Goal: Information Seeking & Learning: Find specific fact

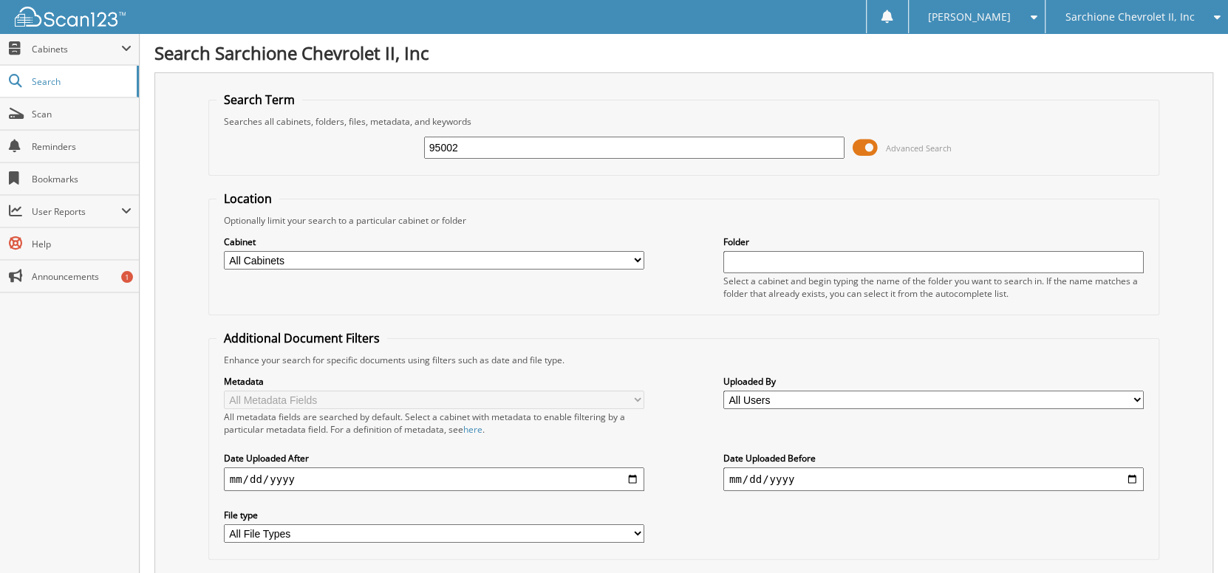
type input "95002"
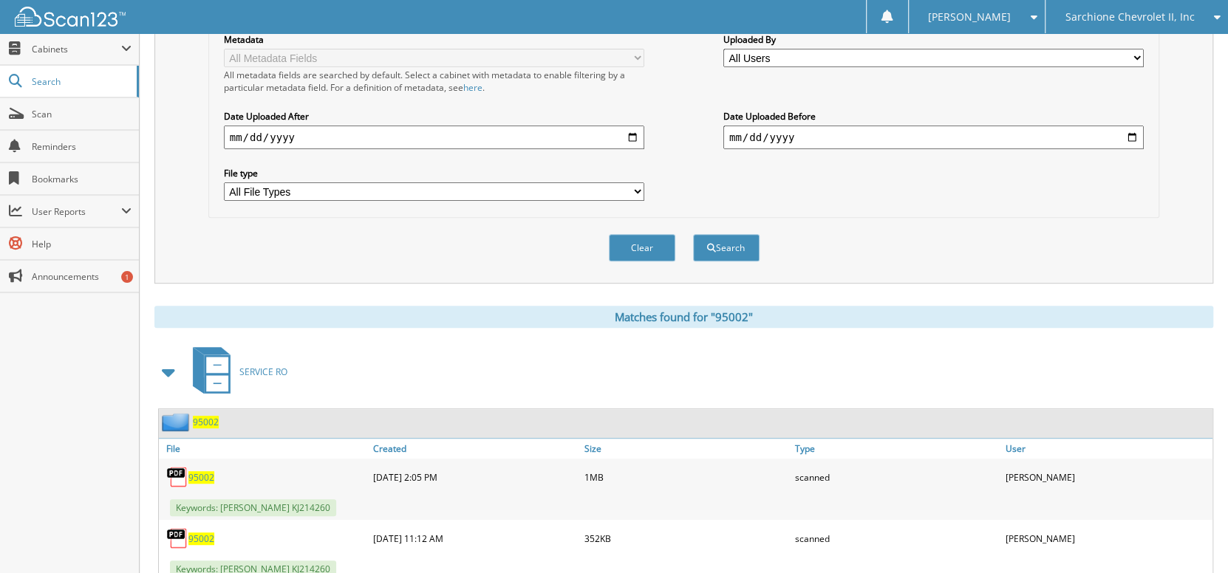
scroll to position [386, 0]
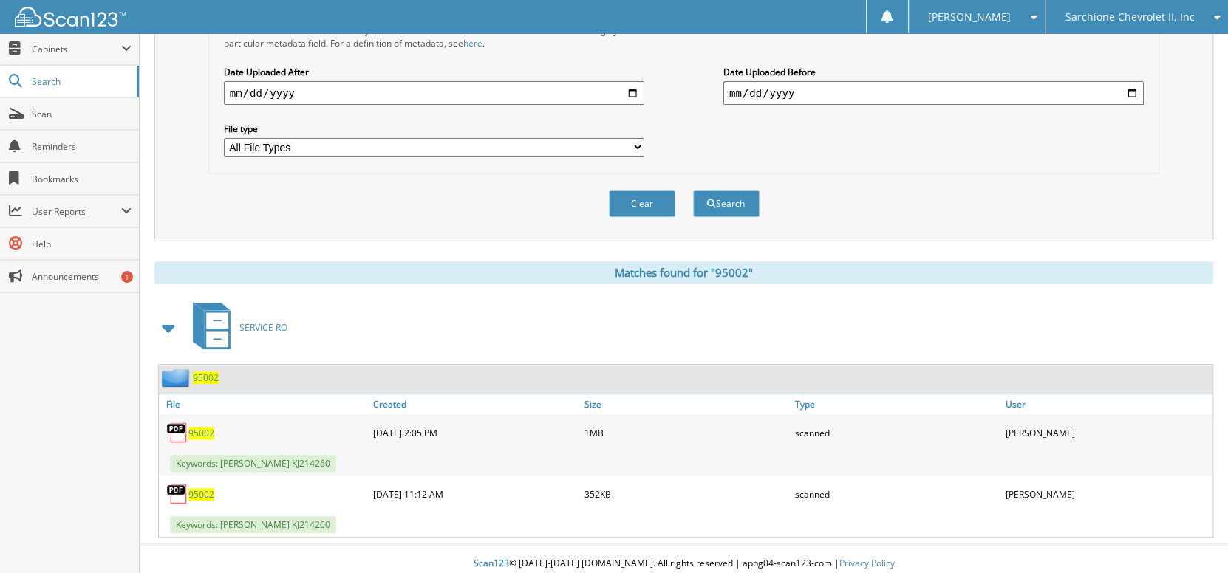
click at [210, 372] on span "95002" at bounding box center [206, 378] width 26 height 13
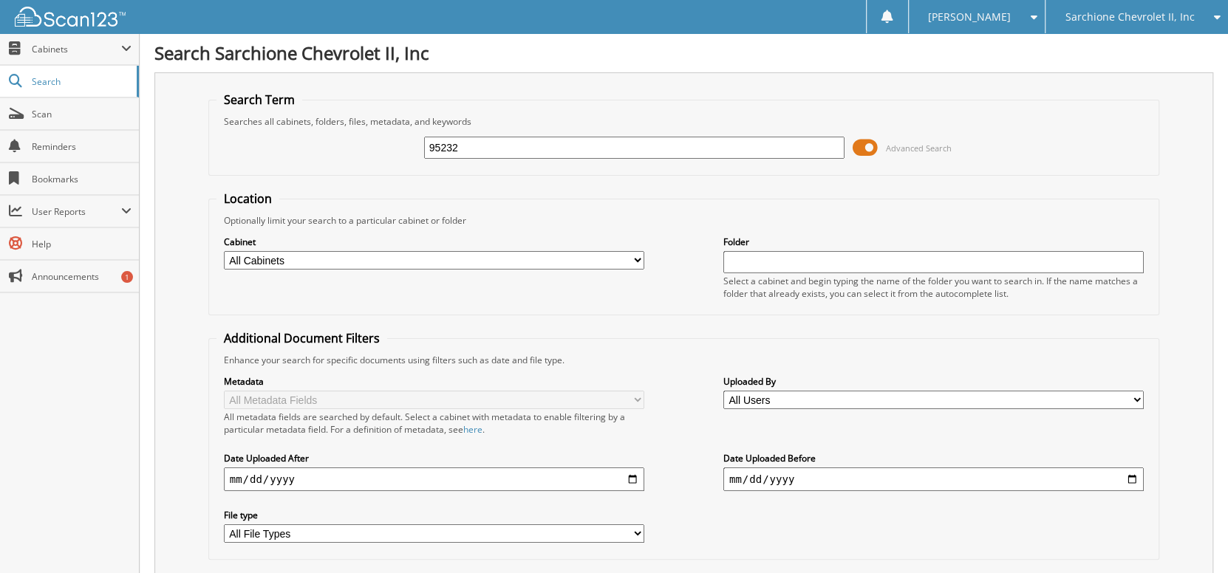
type input "95232"
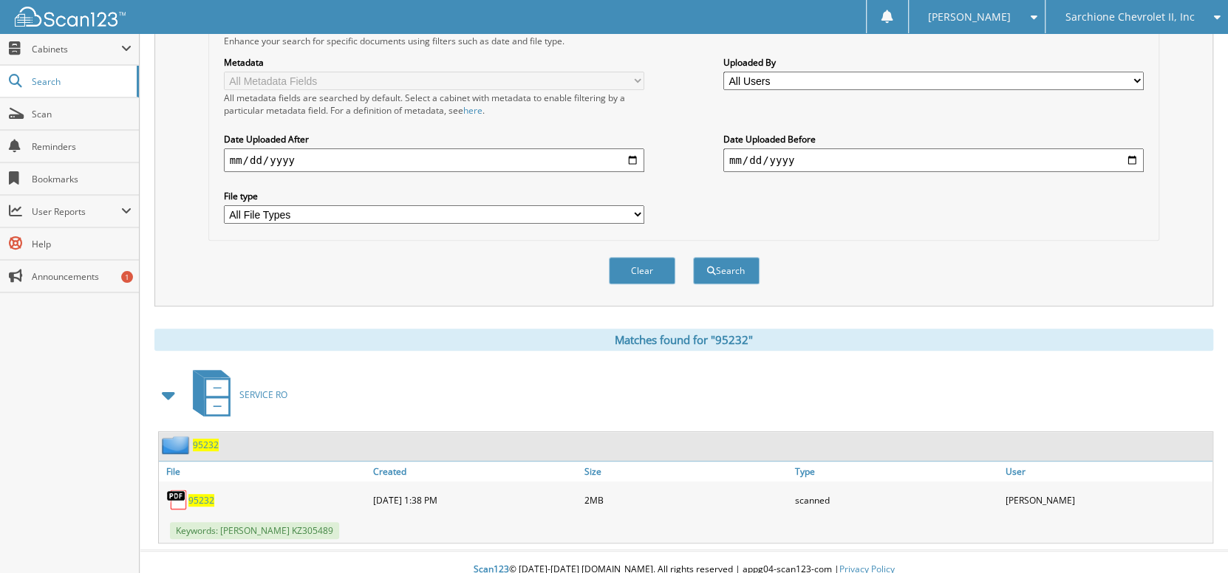
scroll to position [325, 0]
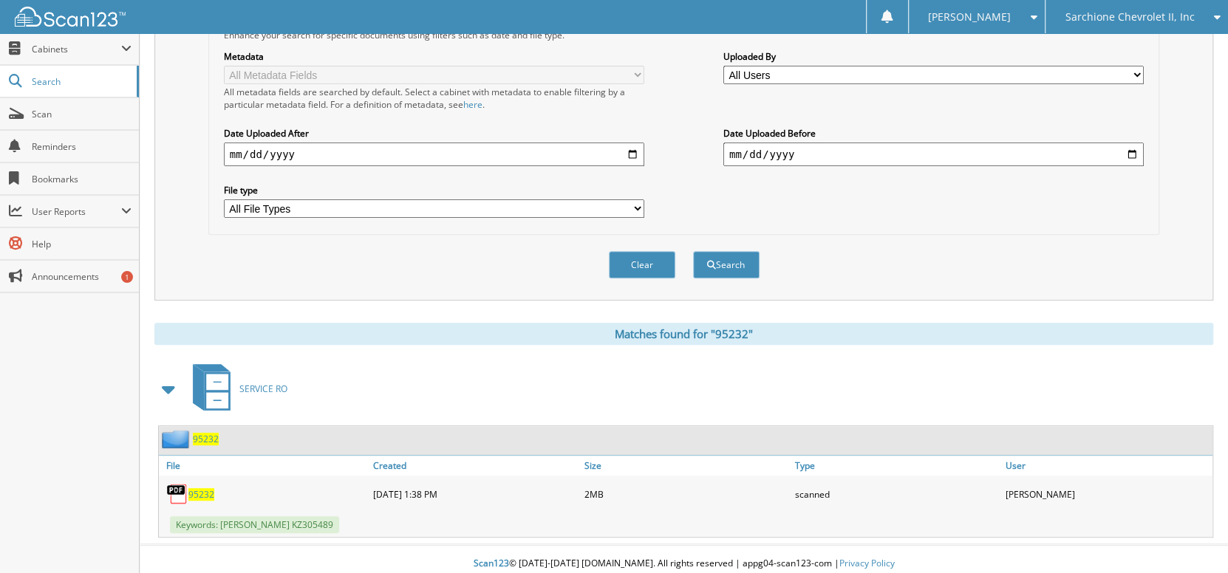
click at [214, 433] on span "95232" at bounding box center [206, 439] width 26 height 13
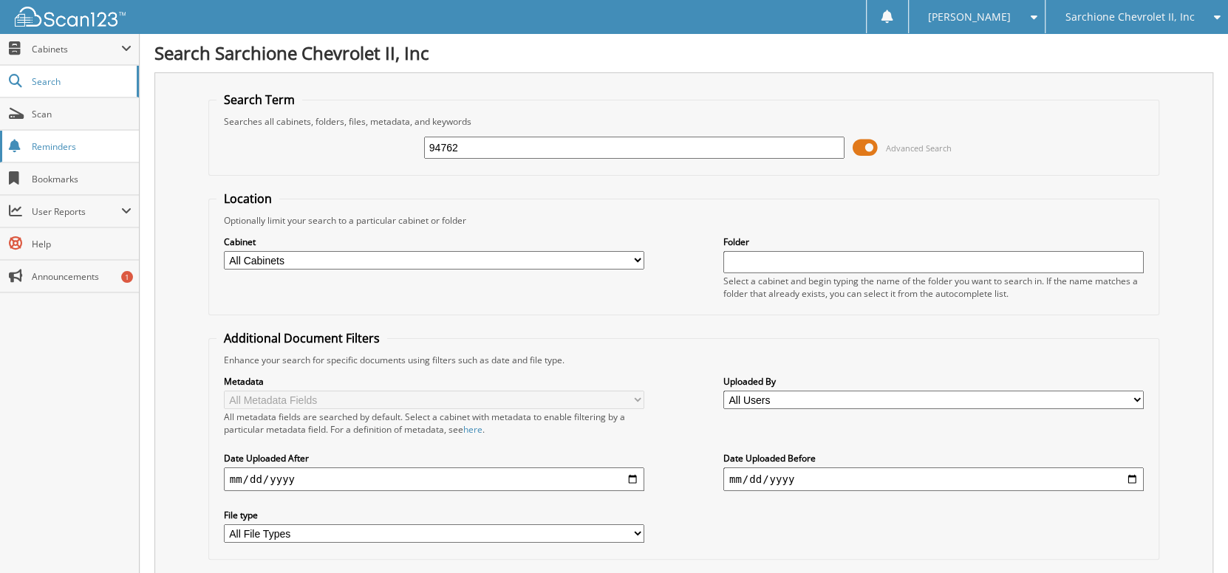
type input "94762"
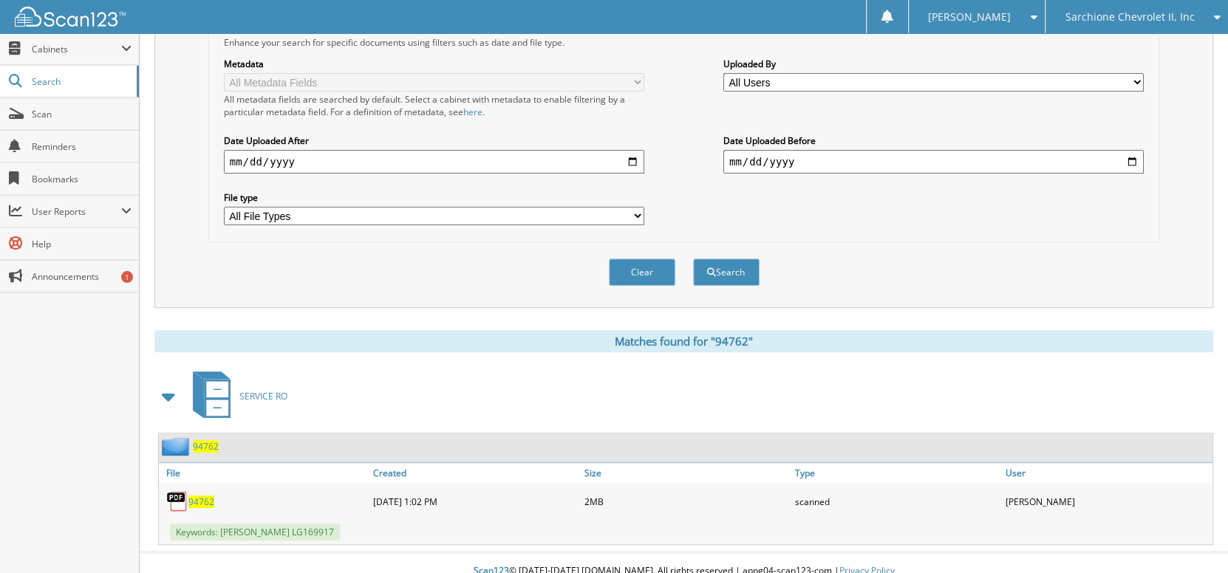
scroll to position [325, 0]
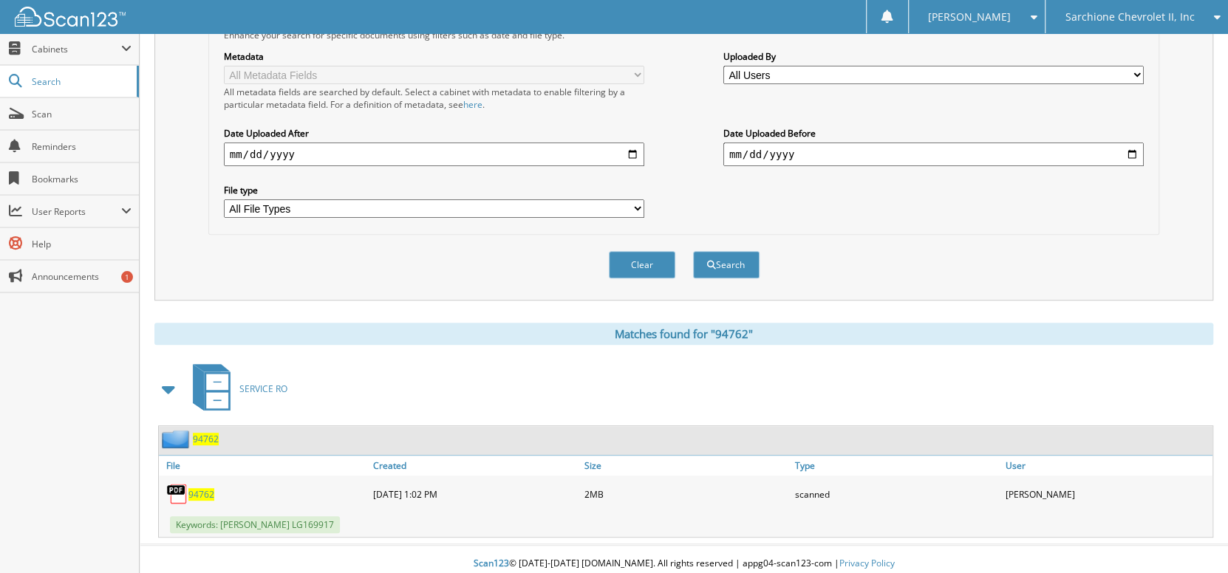
click at [208, 433] on span "94762" at bounding box center [206, 439] width 26 height 13
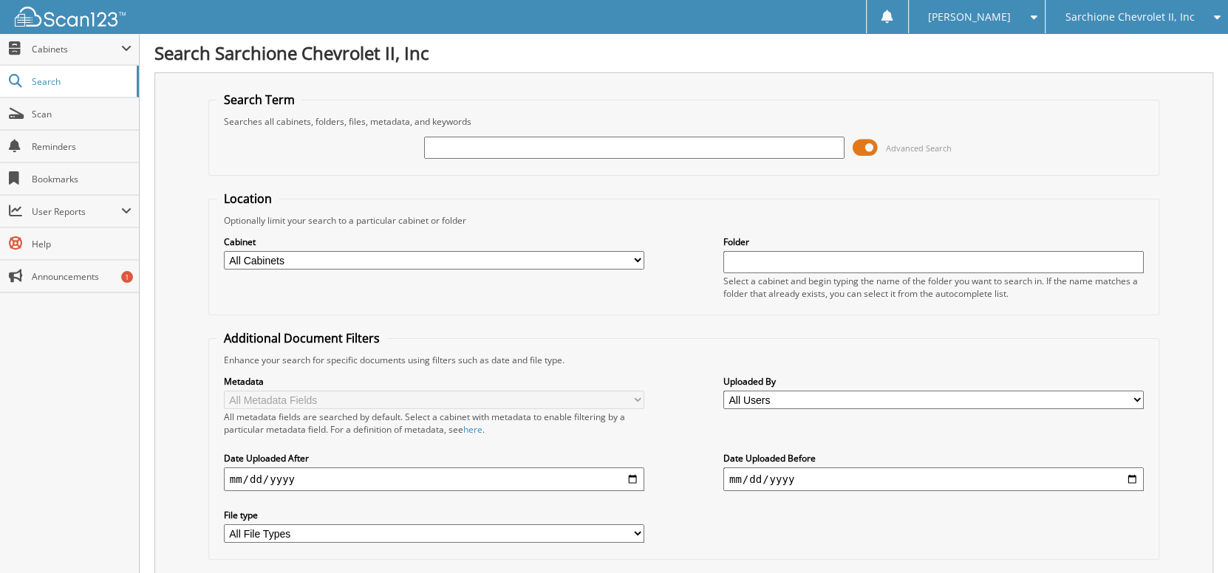
click at [449, 143] on input "text" at bounding box center [634, 148] width 421 height 22
type input "95379"
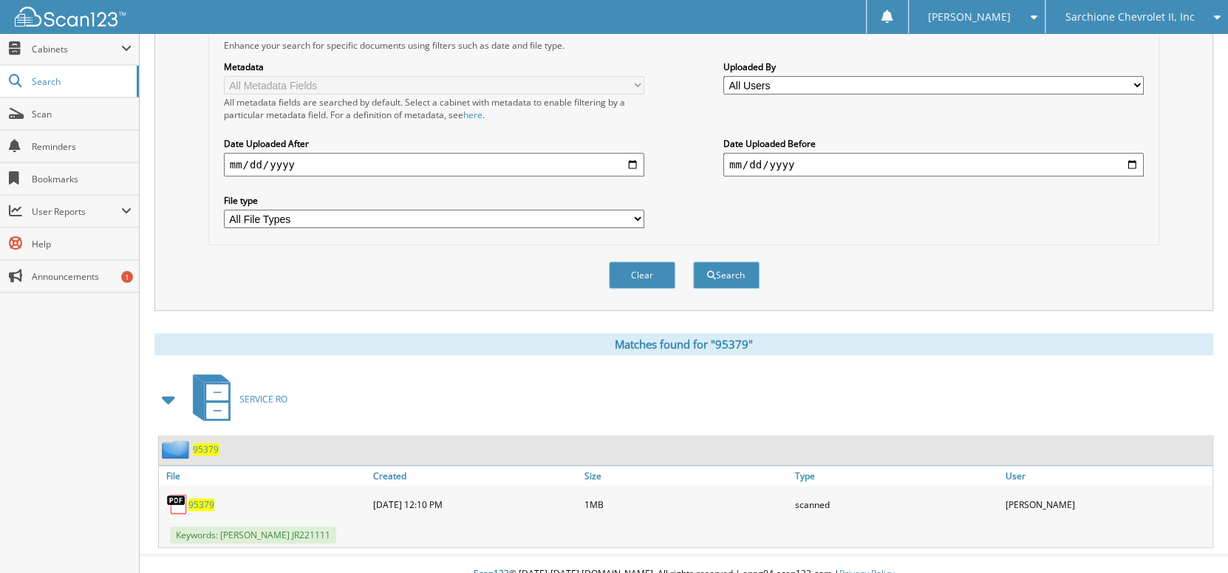
scroll to position [325, 0]
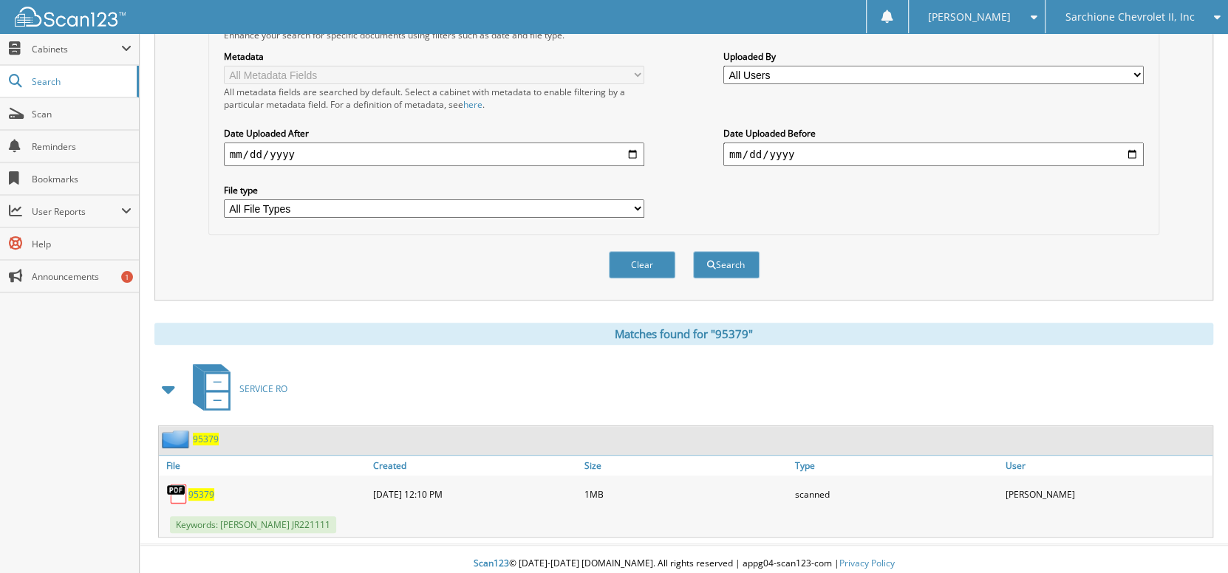
click at [205, 438] on div "95379" at bounding box center [189, 439] width 60 height 18
click at [207, 435] on span "95379" at bounding box center [206, 439] width 26 height 13
